Goal: Task Accomplishment & Management: Manage account settings

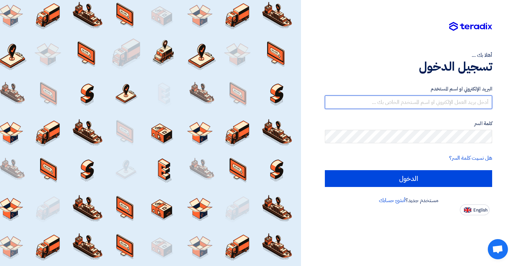
click at [435, 103] on input "text" at bounding box center [408, 101] width 167 height 13
type input "[EMAIL_ADDRESS][DOMAIN_NAME]"
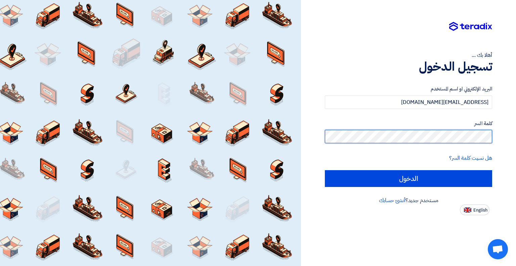
click at [325, 170] on input "الدخول" at bounding box center [408, 178] width 167 height 17
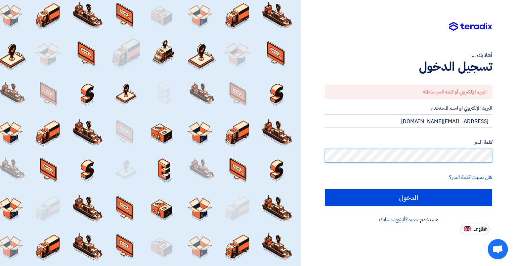
click at [511, 159] on div "أهلا بك ... تسجيل الدخول البريد الإلكتروني أو كلمة السر خاطئة البريد الإلكتروني…" at bounding box center [408, 133] width 215 height 266
click at [325, 189] on input "الدخول" at bounding box center [408, 197] width 167 height 17
click at [516, 152] on div "أهلا بك ... تسجيل الدخول البريد الإلكتروني أو كلمة السر خاطئة البريد الإلكتروني…" at bounding box center [408, 133] width 215 height 266
click at [325, 189] on input "الدخول" at bounding box center [408, 197] width 167 height 17
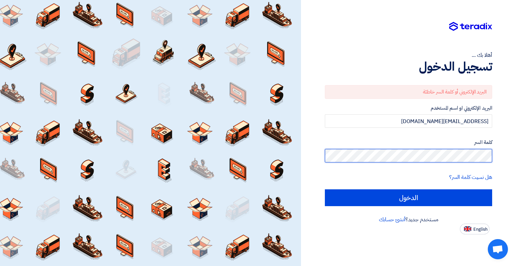
click at [325, 189] on input "الدخول" at bounding box center [408, 197] width 167 height 17
click at [516, 155] on div "أهلا بك ... تسجيل الدخول البريد الإلكتروني أو كلمة السر خاطئة البريد الإلكتروني…" at bounding box center [408, 133] width 215 height 266
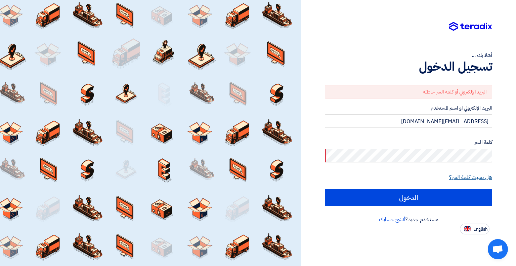
click at [477, 178] on link "هل نسيت كلمة السر؟" at bounding box center [470, 177] width 43 height 8
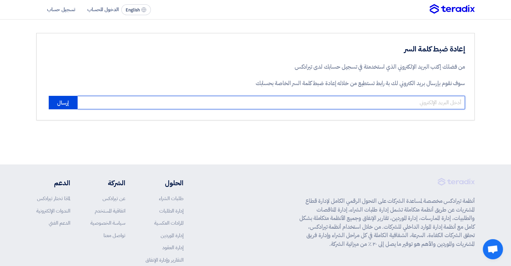
click at [297, 104] on input "email" at bounding box center [271, 102] width 388 height 13
type input "ة"
type input "[EMAIL_ADDRESS][DOMAIN_NAME]"
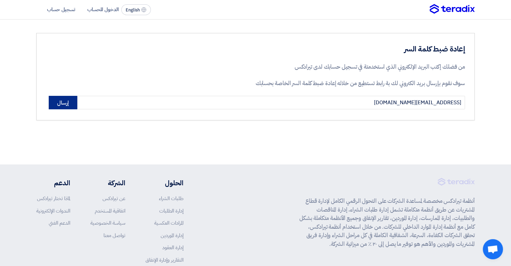
click at [72, 105] on button "إرسال" at bounding box center [63, 102] width 29 height 13
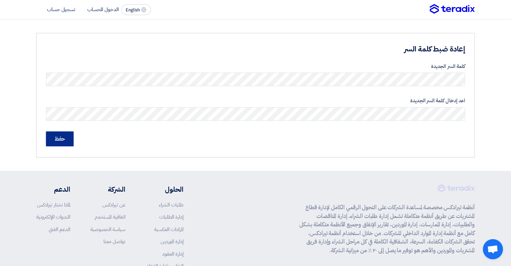
click at [62, 142] on input "حفظ" at bounding box center [60, 138] width 28 height 15
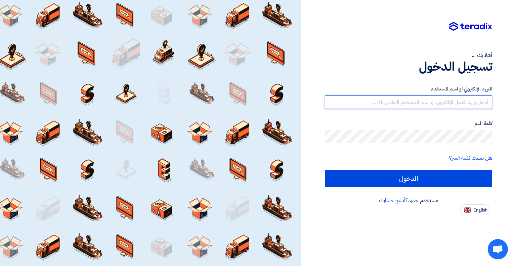
click at [447, 102] on input "text" at bounding box center [408, 101] width 167 height 13
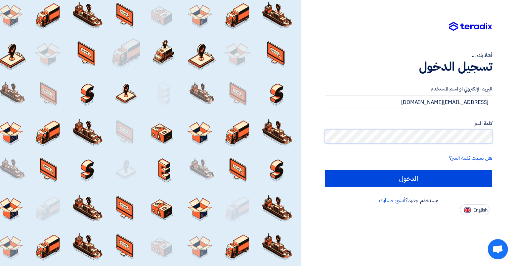
click at [325, 170] on input "الدخول" at bounding box center [408, 178] width 167 height 17
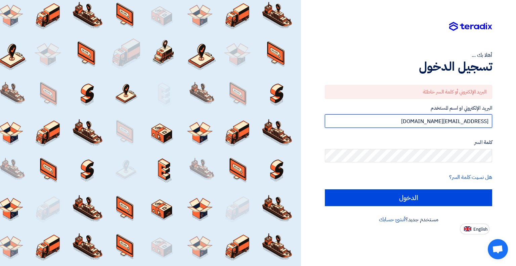
drag, startPoint x: 407, startPoint y: 121, endPoint x: 516, endPoint y: 119, distance: 108.9
click at [511, 119] on div "أهلا بك ... تسجيل الدخول البريد الإلكتروني أو كلمة السر خاطئة البريد الإلكتروني…" at bounding box center [408, 133] width 215 height 266
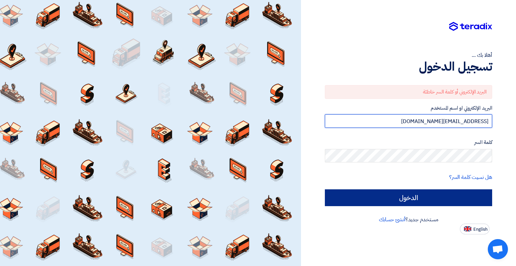
type input "[EMAIL_ADDRESS][DOMAIN_NAME]"
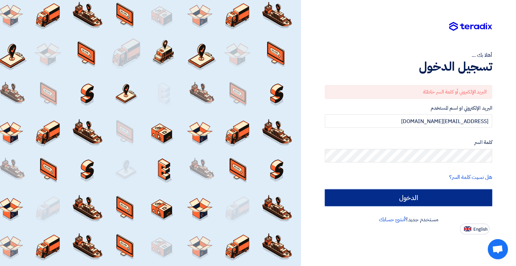
click at [433, 198] on input "الدخول" at bounding box center [408, 197] width 167 height 17
type input "Sign in"
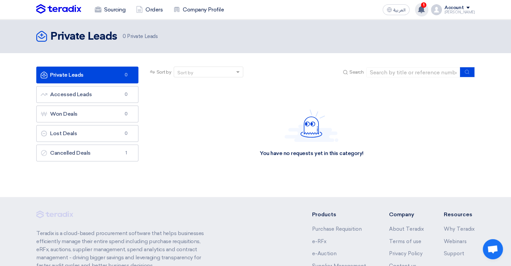
click at [425, 8] on use at bounding box center [421, 9] width 7 height 7
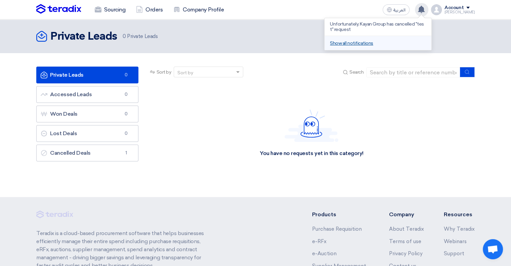
click at [348, 41] on link "Show all notifications" at bounding box center [351, 43] width 43 height 6
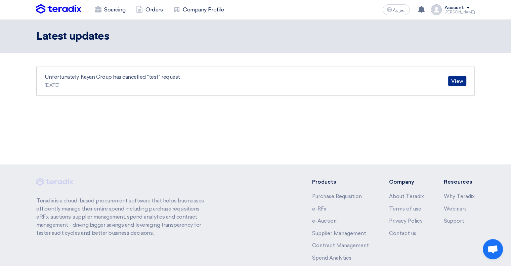
click at [455, 81] on link "View" at bounding box center [457, 81] width 18 height 10
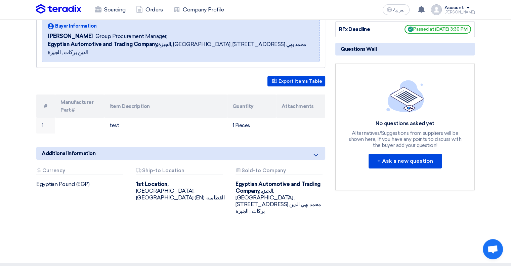
scroll to position [134, 0]
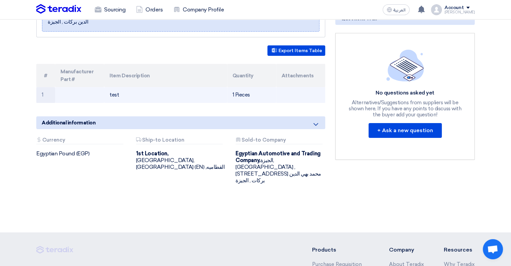
click at [242, 87] on td "1 Pieces" at bounding box center [251, 95] width 49 height 16
click at [106, 87] on td "test" at bounding box center [165, 95] width 123 height 16
click at [46, 87] on td "1" at bounding box center [45, 95] width 19 height 16
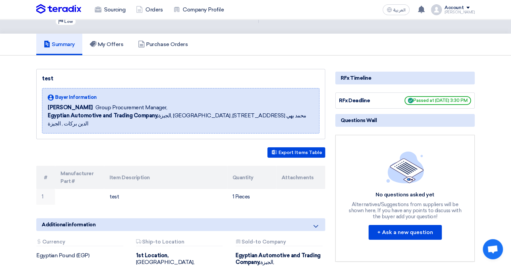
scroll to position [0, 0]
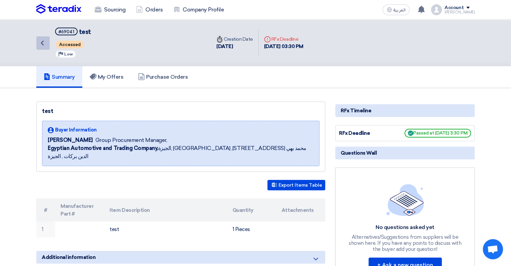
click at [44, 42] on icon "Back" at bounding box center [42, 43] width 8 height 8
